Goal: Task Accomplishment & Management: Use online tool/utility

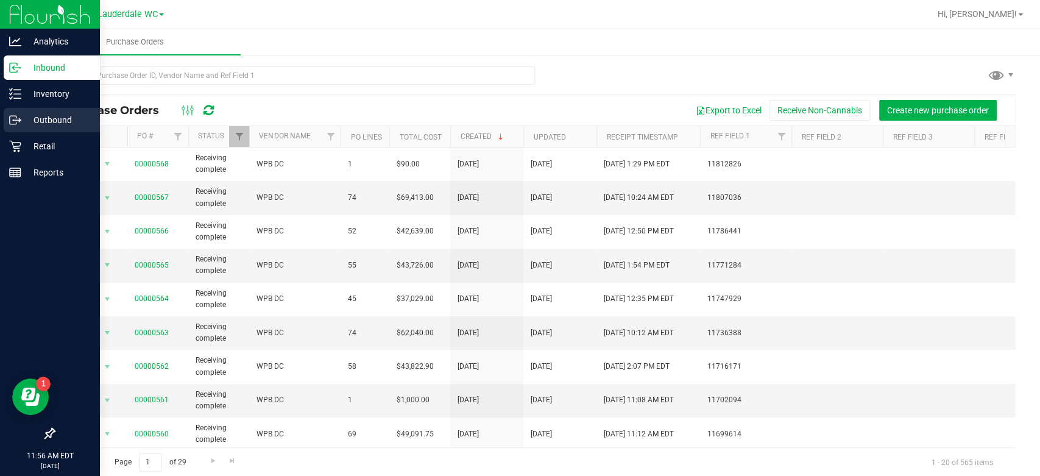
drag, startPoint x: 10, startPoint y: 142, endPoint x: 67, endPoint y: 126, distance: 59.0
click at [67, 126] on p "Outbound" at bounding box center [57, 120] width 73 height 15
click at [38, 140] on p "Retail" at bounding box center [57, 146] width 73 height 15
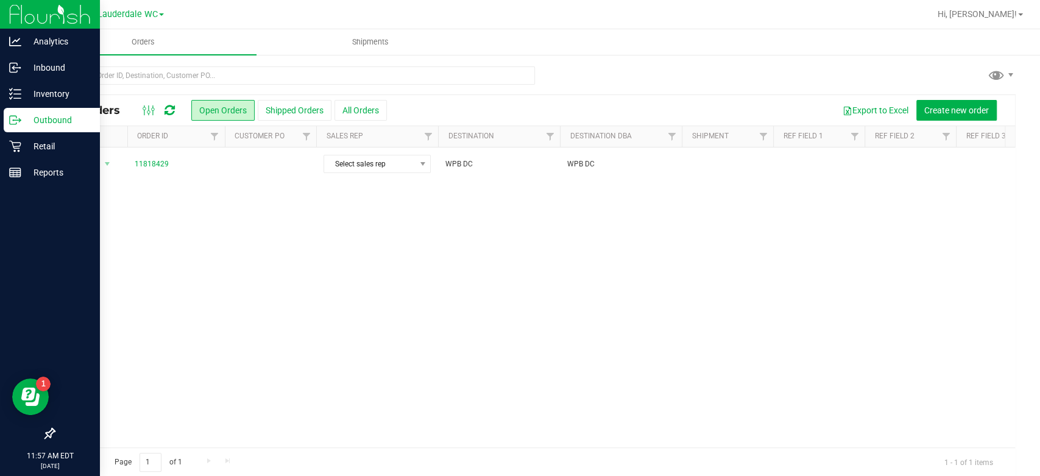
click at [395, 243] on div "Action Action Cancel order Clone order Edit order Mark as fully paid Order audi…" at bounding box center [534, 298] width 961 height 300
click at [28, 133] on link "Outbound" at bounding box center [50, 121] width 100 height 26
click at [32, 146] on p "Retail" at bounding box center [57, 146] width 73 height 15
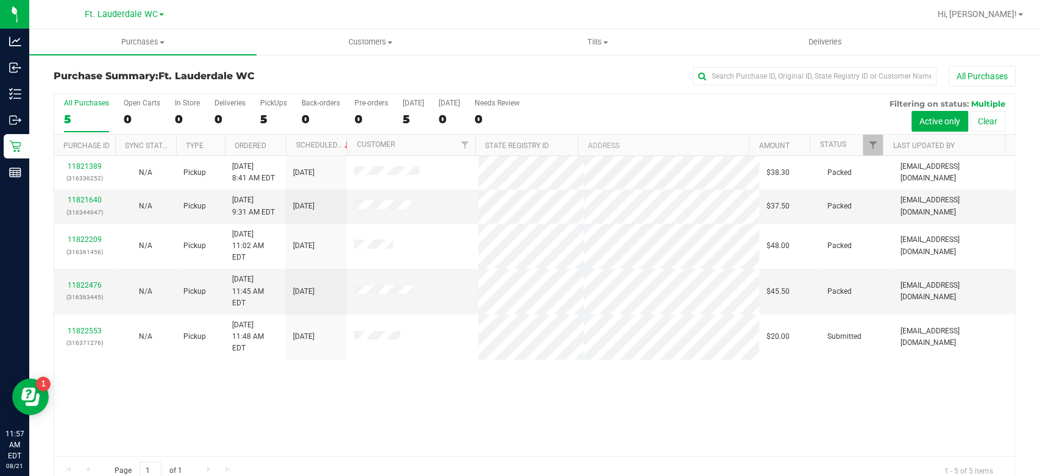
click at [643, 399] on div "11821389 (316336252) N/A Pickup [DATE] 8:41 AM EDT 8/21/2025 $38.30 Packed [EMA…" at bounding box center [534, 306] width 961 height 300
click at [125, 355] on div "11821389 (316336252) N/A Pickup [DATE] 8:41 AM EDT 8/21/2025 $38.30 Packed [EMA…" at bounding box center [534, 306] width 961 height 300
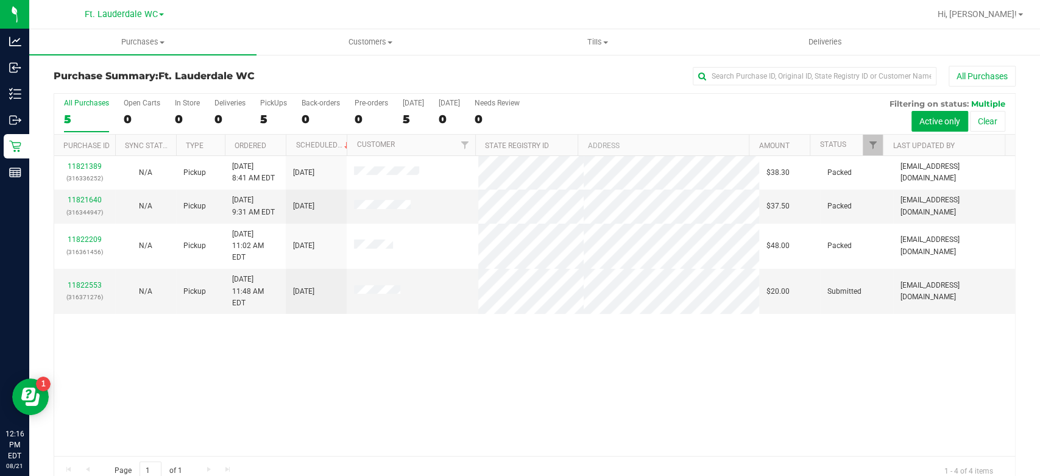
click at [371, 371] on div "11821389 (316336252) N/A Pickup [DATE] 8:41 AM EDT 8/21/2025 $38.30 Packed [EMA…" at bounding box center [534, 306] width 961 height 300
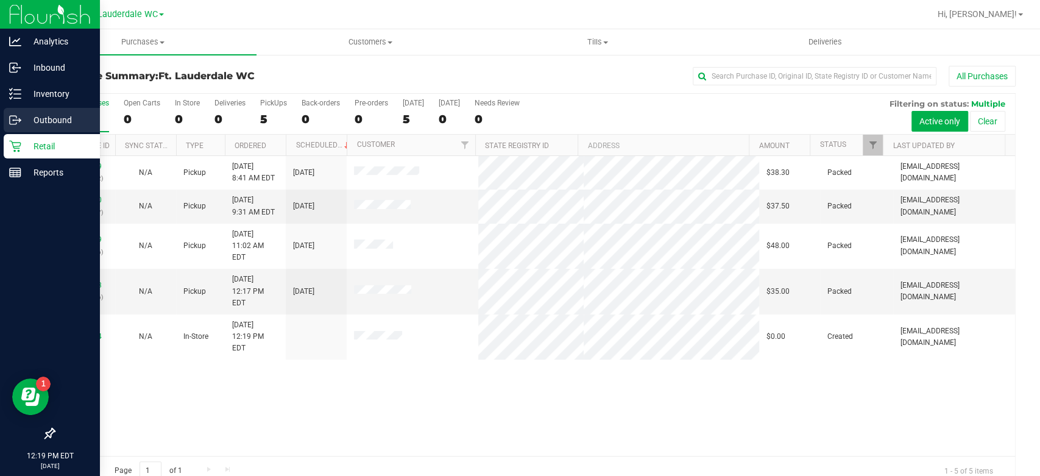
click at [12, 121] on icon at bounding box center [15, 120] width 12 height 12
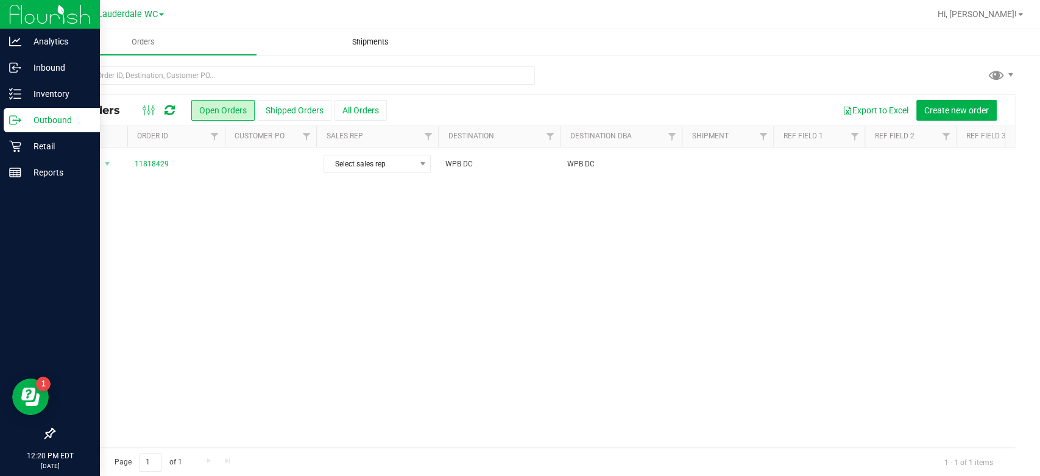
click at [382, 38] on span "Shipments" at bounding box center [370, 42] width 69 height 11
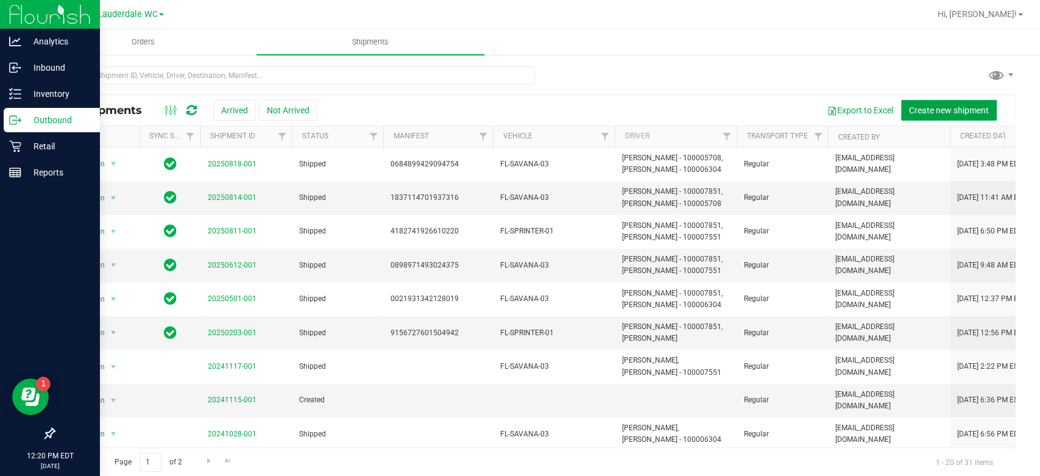
click at [945, 108] on span "Create new shipment" at bounding box center [949, 110] width 80 height 10
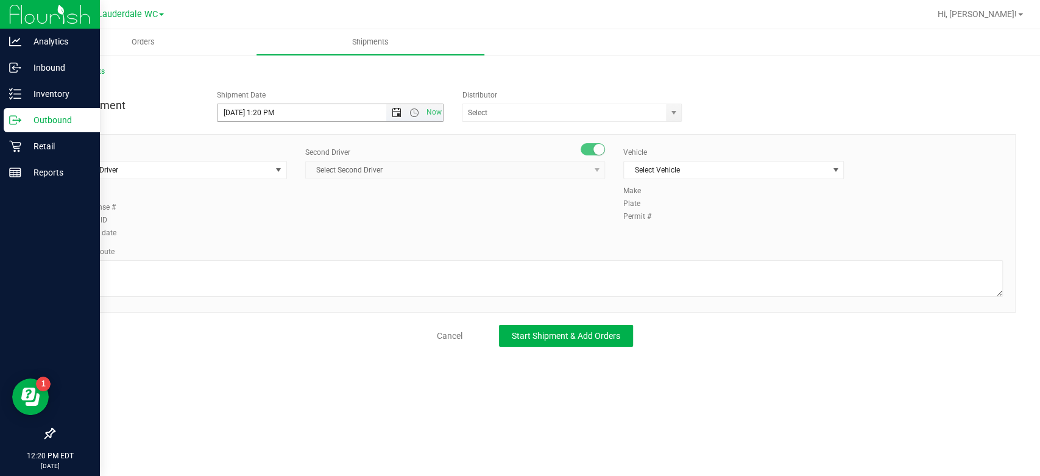
click at [395, 112] on span "Open the date view" at bounding box center [397, 113] width 10 height 10
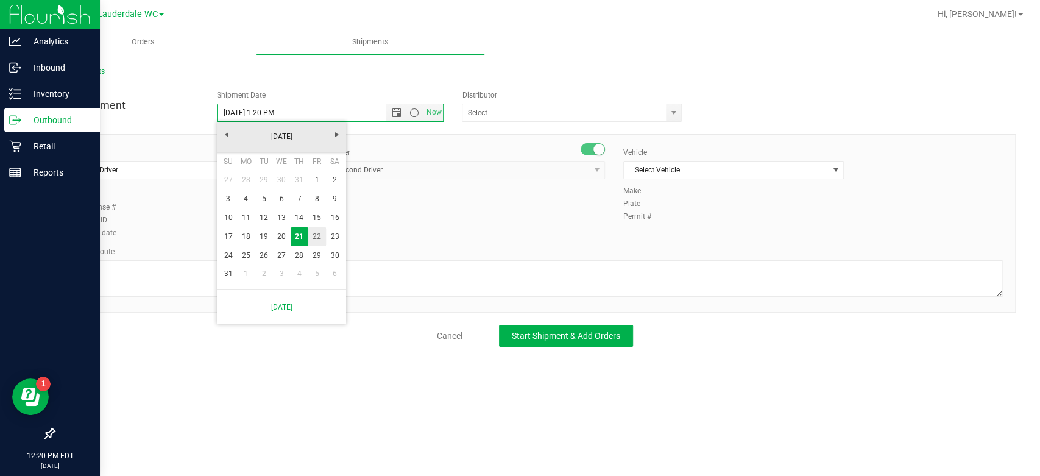
click at [313, 241] on link "22" at bounding box center [317, 236] width 18 height 19
type input "[DATE] 1:20 PM"
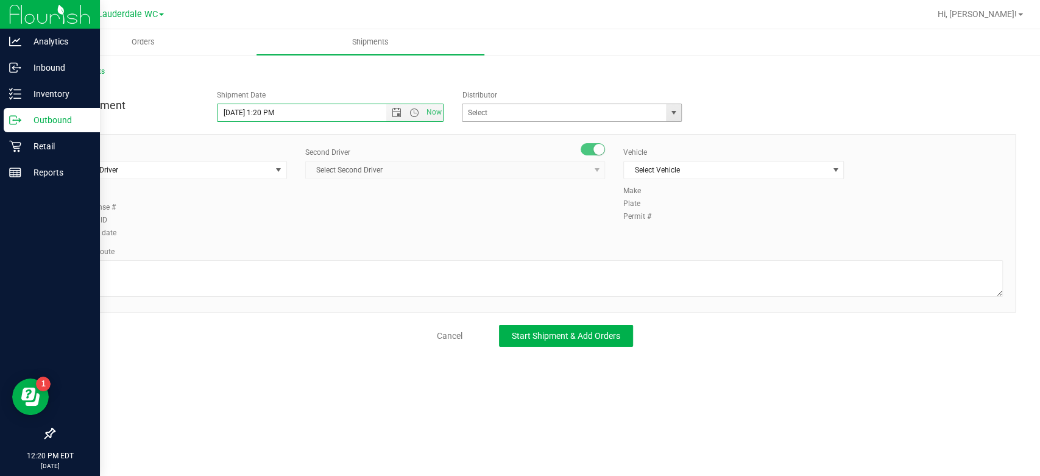
click at [667, 113] on span "select" at bounding box center [673, 112] width 15 height 17
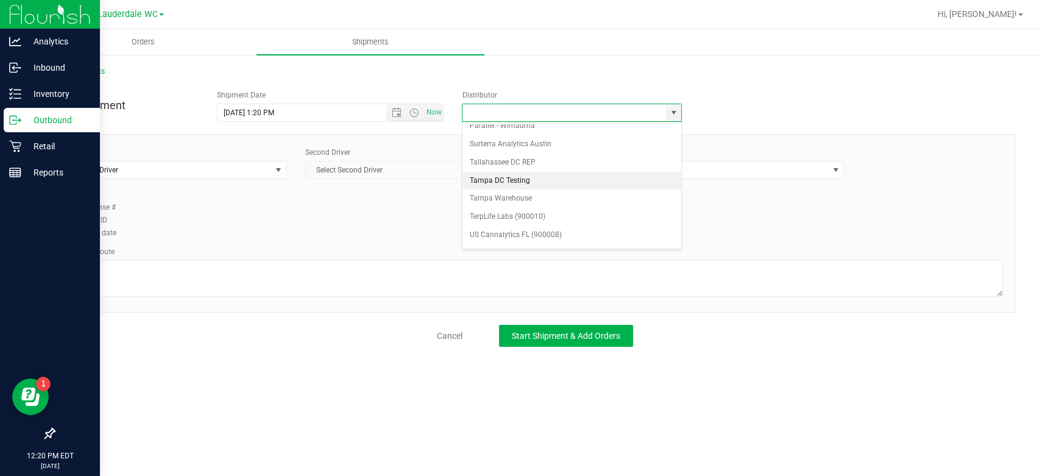
scroll to position [471, 0]
click at [496, 239] on li "WPB DC" at bounding box center [572, 242] width 219 height 18
type input "WPB DC"
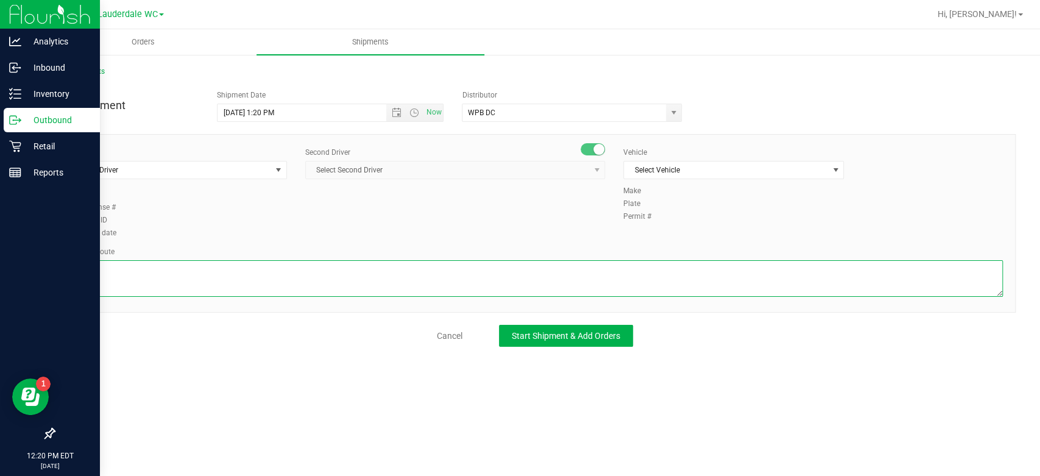
click at [444, 272] on textarea at bounding box center [534, 278] width 937 height 37
type textarea "FTL to WPB DC"
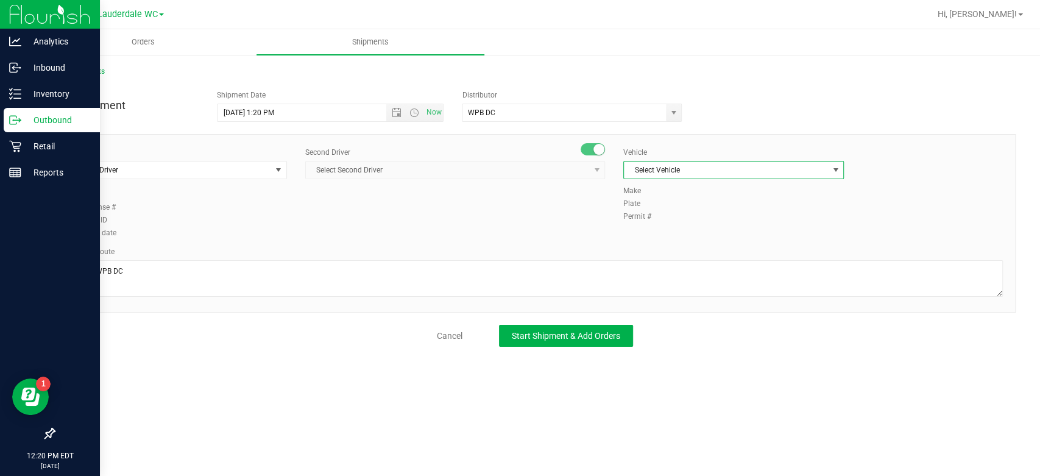
click at [799, 169] on span "Select Vehicle" at bounding box center [726, 170] width 204 height 17
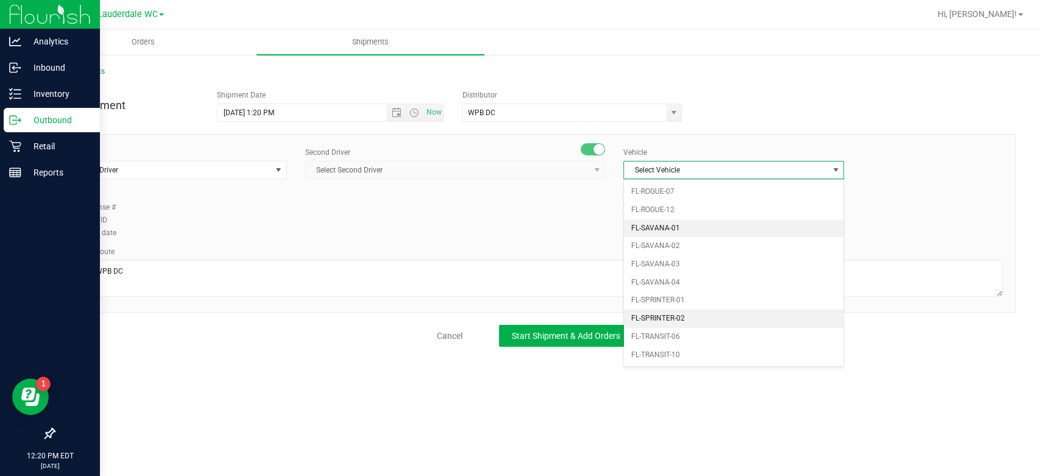
scroll to position [652, 0]
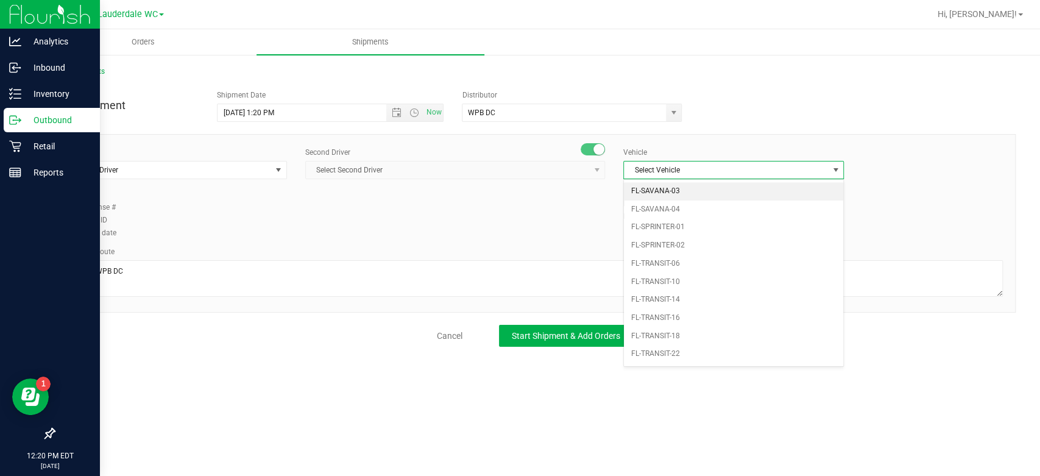
click at [717, 188] on li "FL-SAVANA-03" at bounding box center [733, 191] width 219 height 18
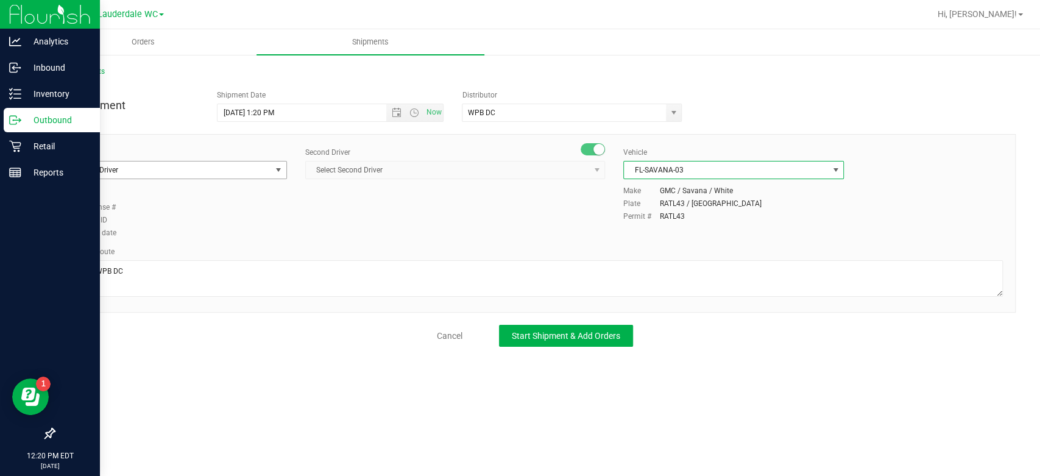
click at [155, 174] on span "Select Driver" at bounding box center [169, 170] width 204 height 17
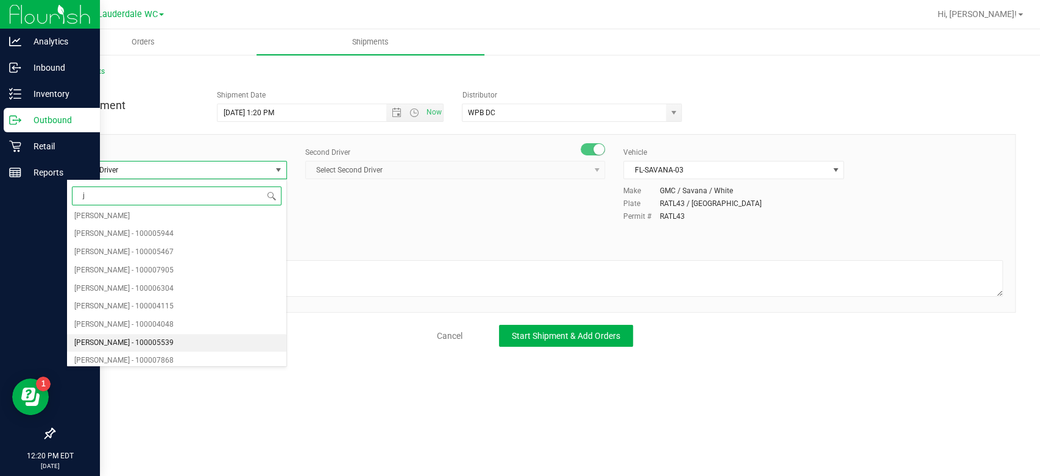
scroll to position [273, 0]
click at [161, 307] on span "[PERSON_NAME] - 100006304" at bounding box center [123, 310] width 99 height 16
type input "j"
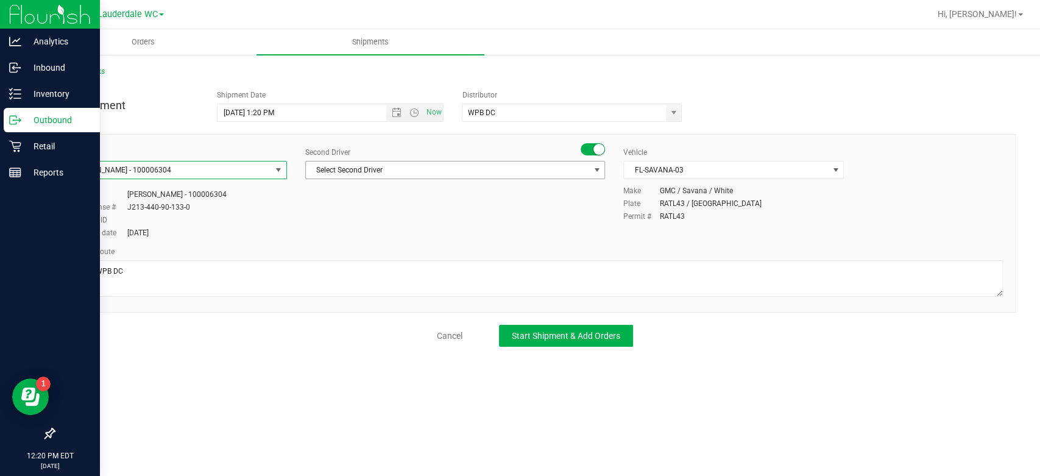
click at [553, 174] on span "Select Second Driver" at bounding box center [447, 170] width 283 height 17
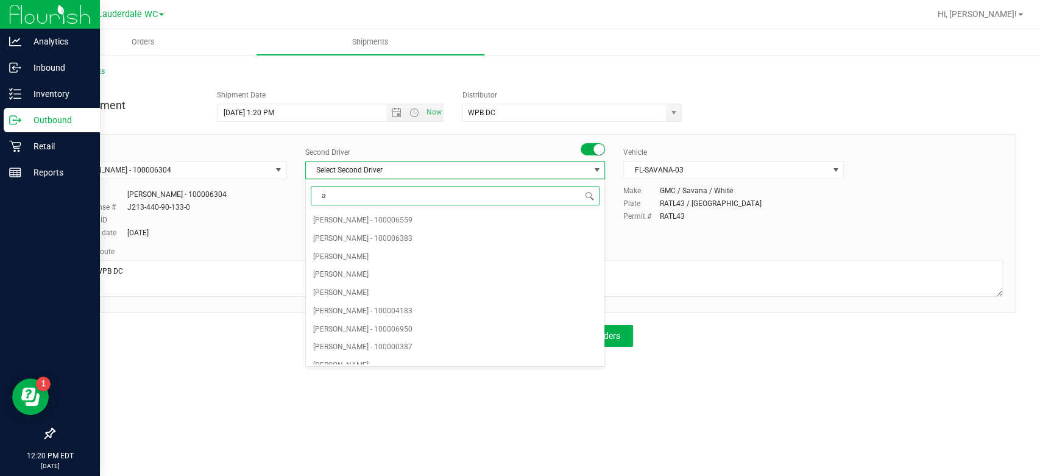
type input "ab"
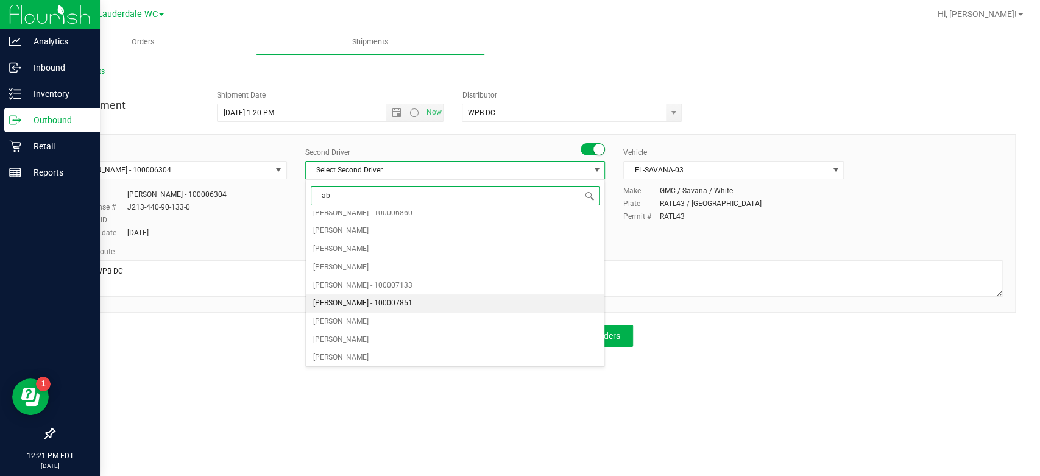
click at [430, 296] on li "[PERSON_NAME] - 100007851" at bounding box center [455, 303] width 299 height 18
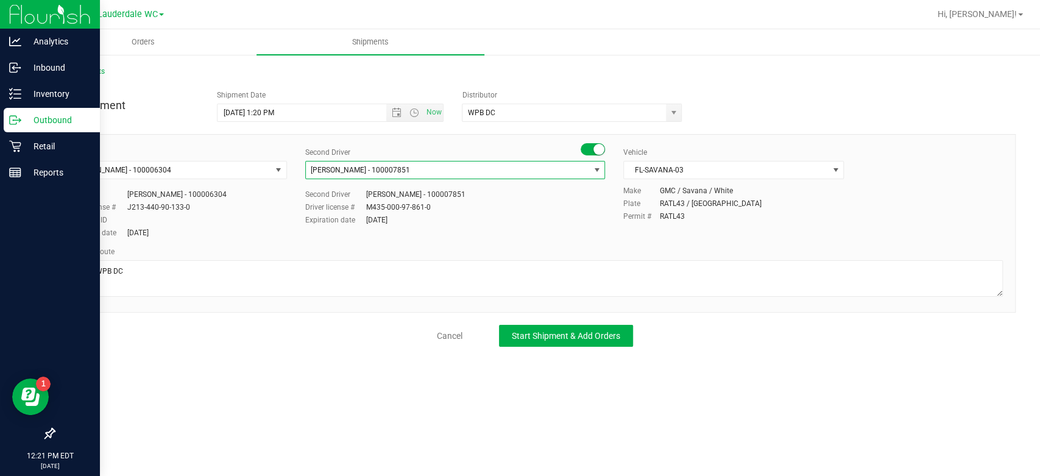
scroll to position [0, 0]
click at [480, 232] on div "Driver [PERSON_NAME] - 100006304 Select Driver [PERSON_NAME] [PERSON_NAME]. [PE…" at bounding box center [534, 193] width 955 height 93
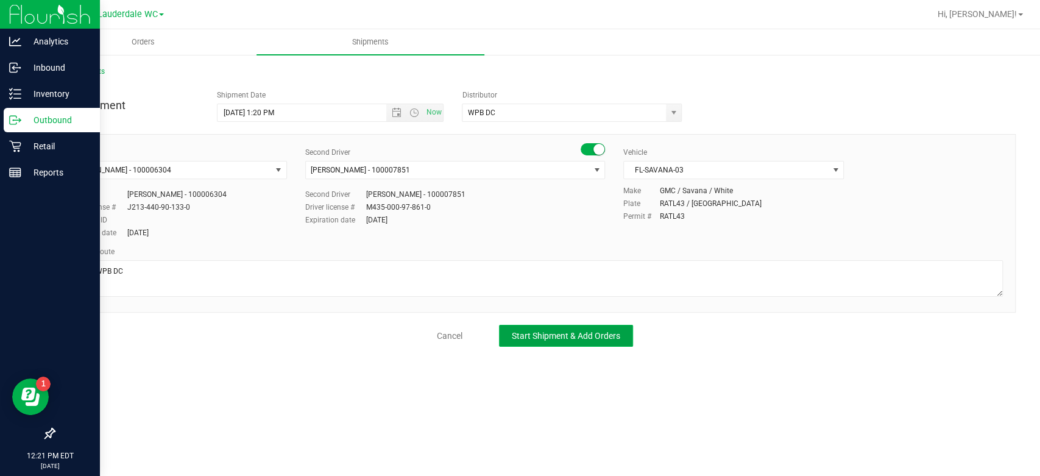
click at [533, 343] on button "Start Shipment & Add Orders" at bounding box center [566, 336] width 134 height 22
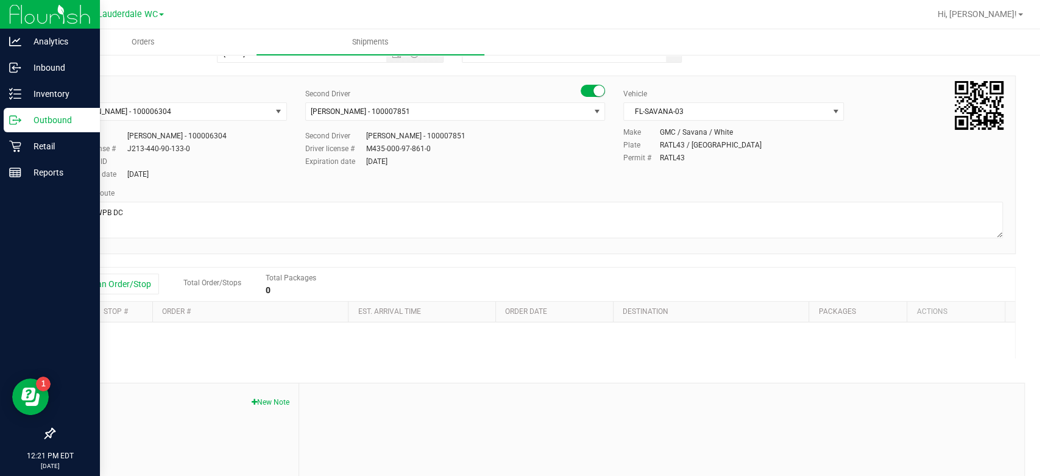
scroll to position [135, 0]
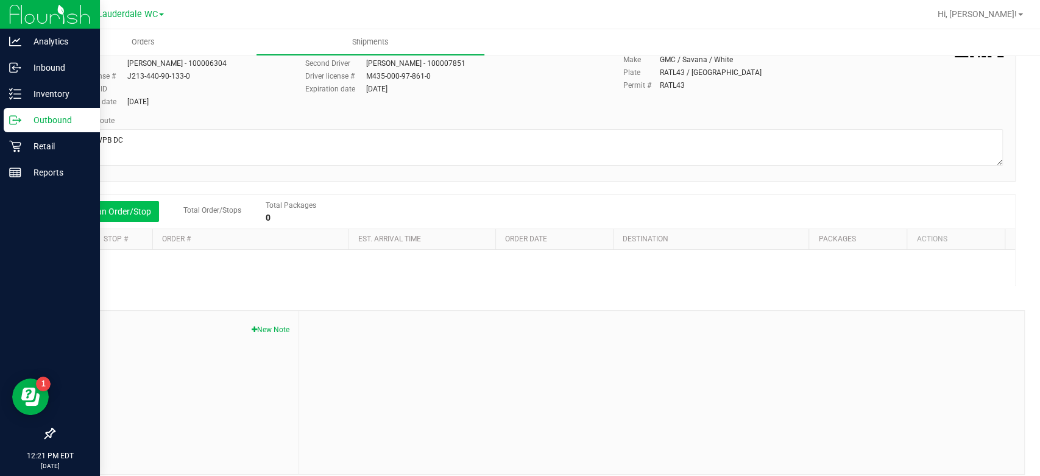
click at [127, 211] on button "Add an Order/Stop" at bounding box center [111, 211] width 96 height 21
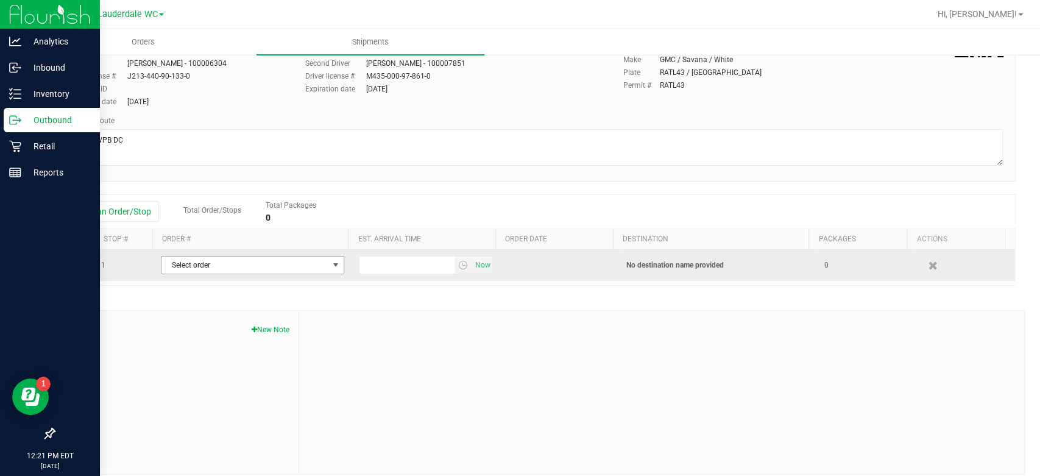
click at [331, 268] on span "select" at bounding box center [336, 265] width 10 height 10
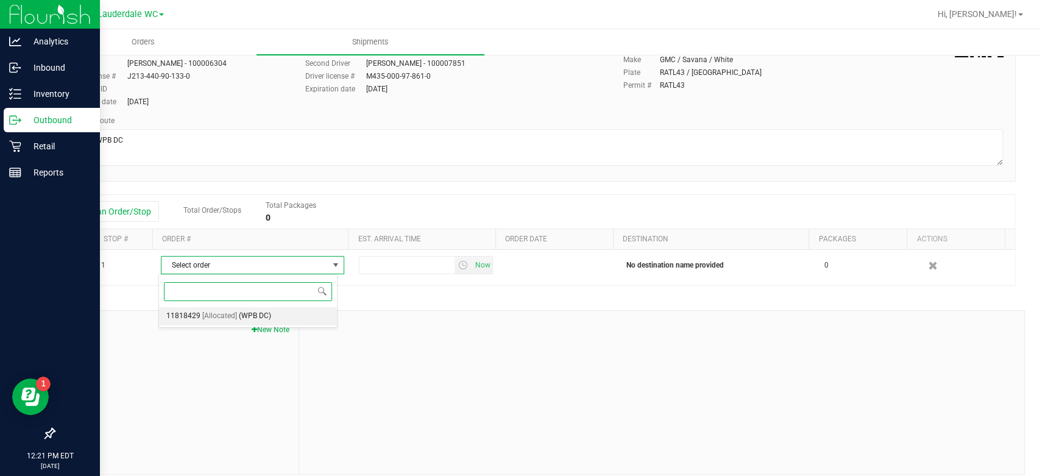
click at [279, 318] on li "11818429 [Allocated] (WPB DC)" at bounding box center [248, 316] width 178 height 18
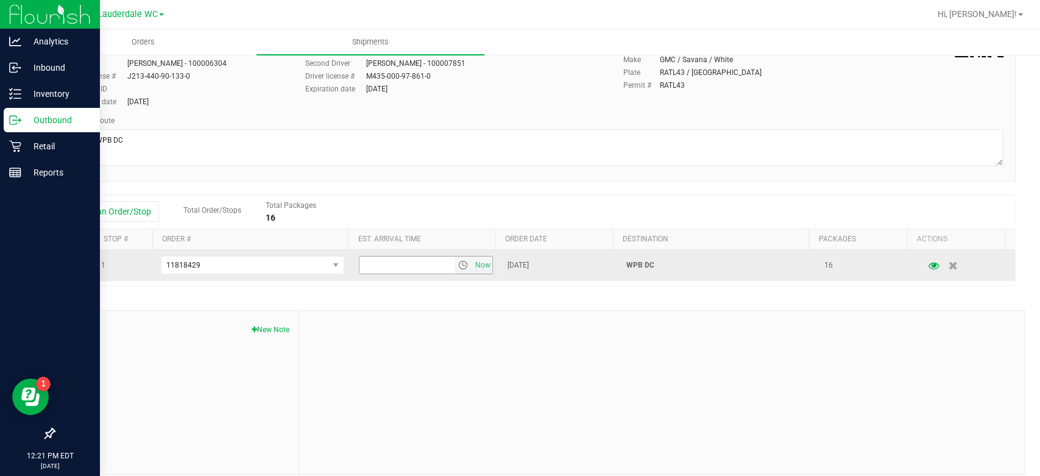
click at [458, 266] on span "select" at bounding box center [463, 265] width 10 height 10
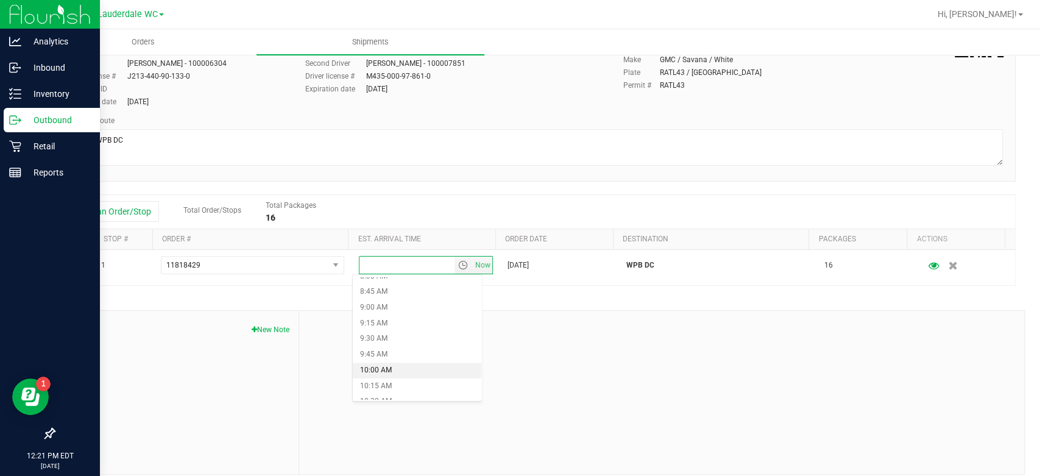
scroll to position [677, 0]
click at [403, 325] on li "11:30 AM" at bounding box center [417, 329] width 129 height 16
click at [512, 325] on div at bounding box center [661, 392] width 725 height 163
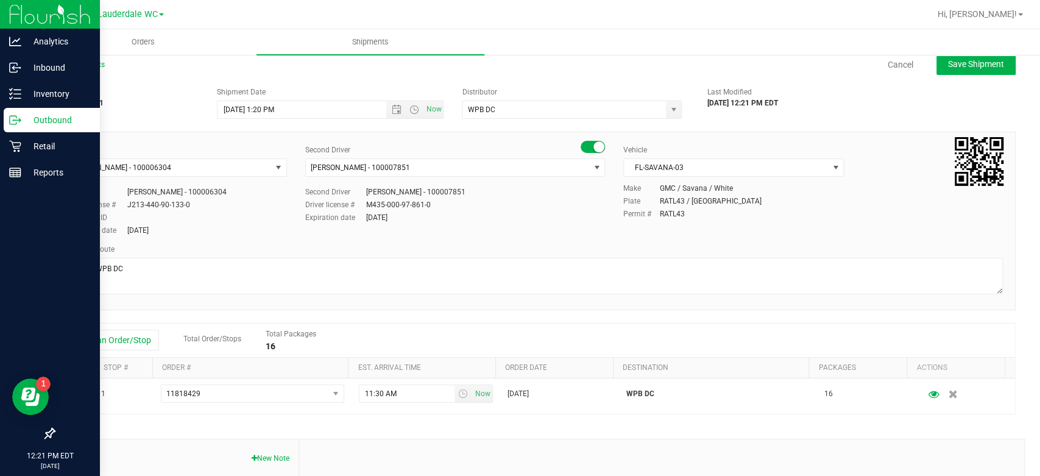
scroll to position [0, 0]
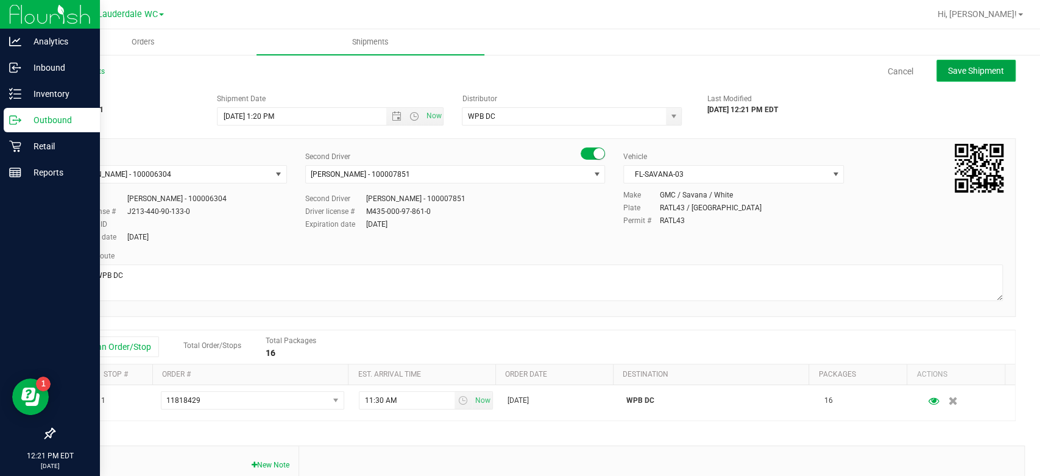
click at [942, 63] on button "Save Shipment" at bounding box center [976, 71] width 79 height 22
type input "[DATE] 5:20 PM"
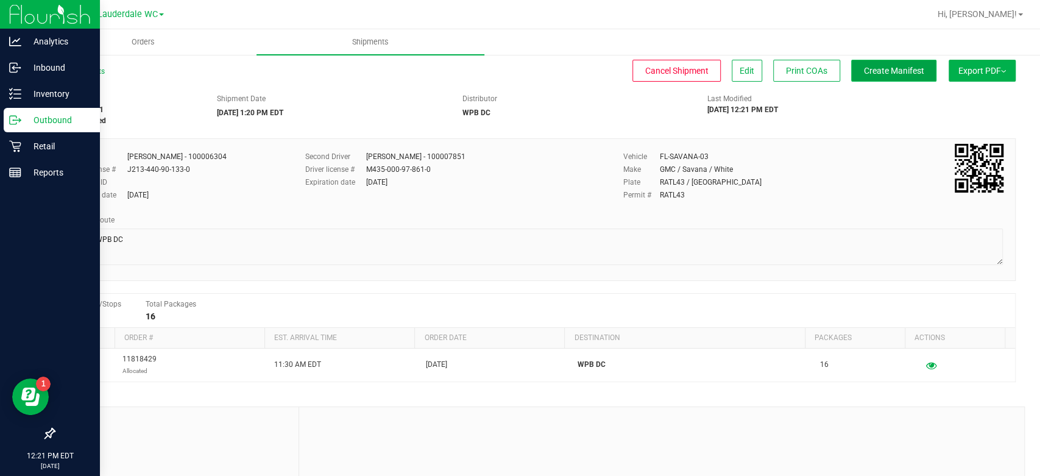
click at [886, 75] on span "Create Manifest" at bounding box center [894, 71] width 60 height 10
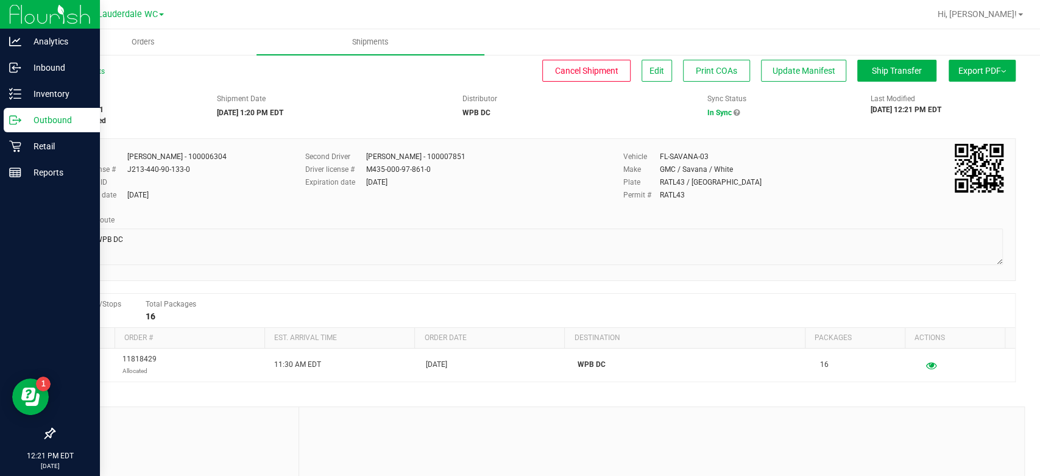
click at [953, 74] on button "Export PDF" at bounding box center [982, 71] width 67 height 22
click at [950, 102] on li "Manifest by Package ID" at bounding box center [978, 97] width 123 height 18
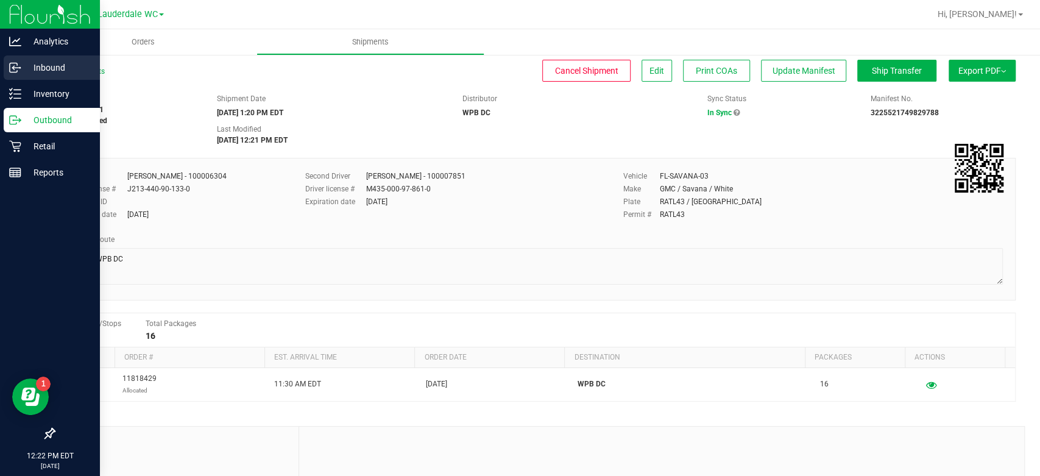
click at [24, 67] on p "Inbound" at bounding box center [57, 67] width 73 height 15
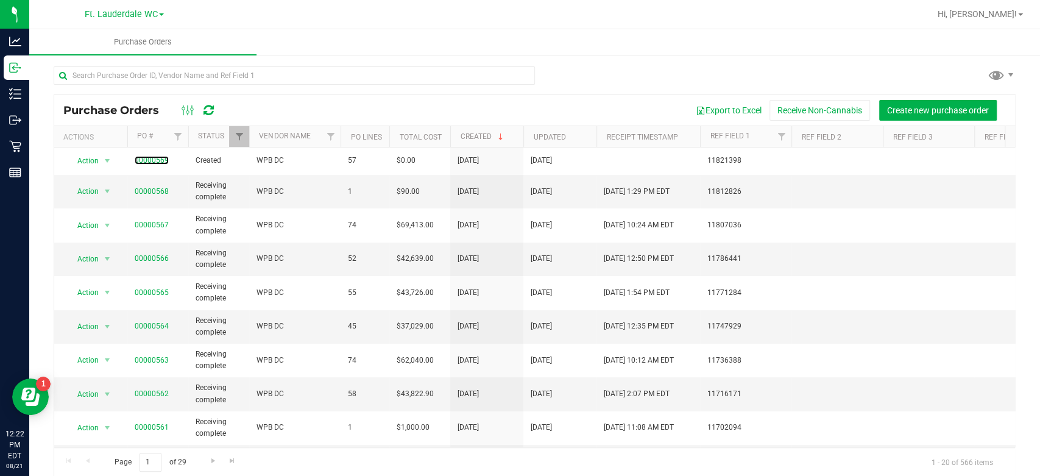
click at [158, 162] on link "00000569" at bounding box center [152, 160] width 34 height 9
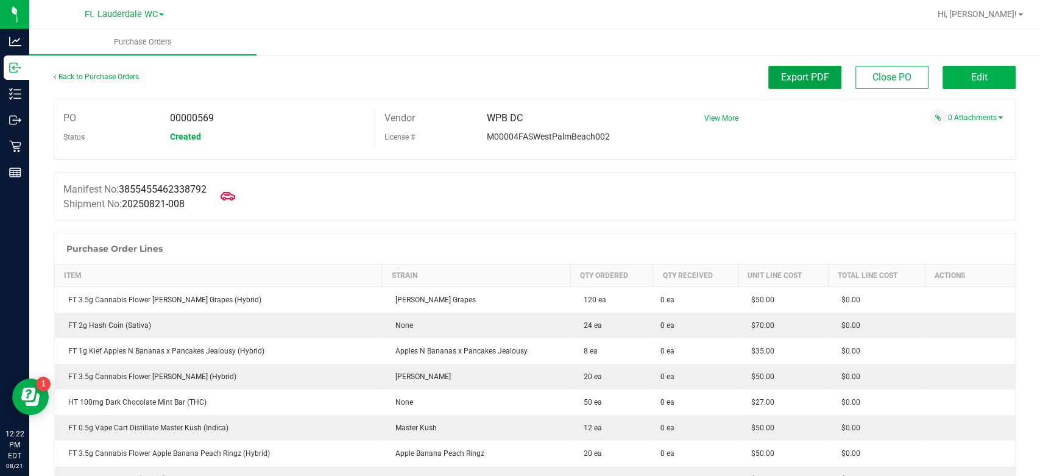
click at [795, 85] on button "Export PDF" at bounding box center [805, 77] width 73 height 23
